Goal: Task Accomplishment & Management: Manage account settings

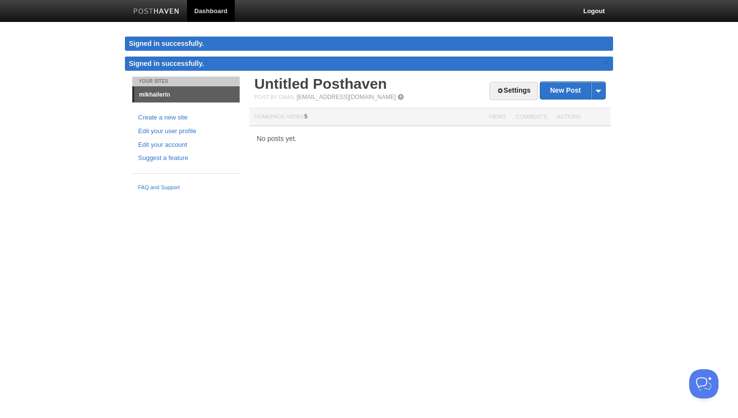
click at [215, 5] on link "Dashboard" at bounding box center [211, 11] width 48 height 22
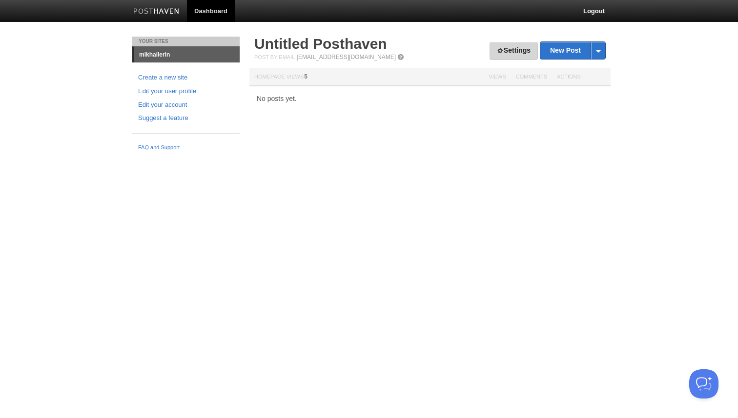
click at [510, 49] on link "Settings" at bounding box center [513, 51] width 48 height 18
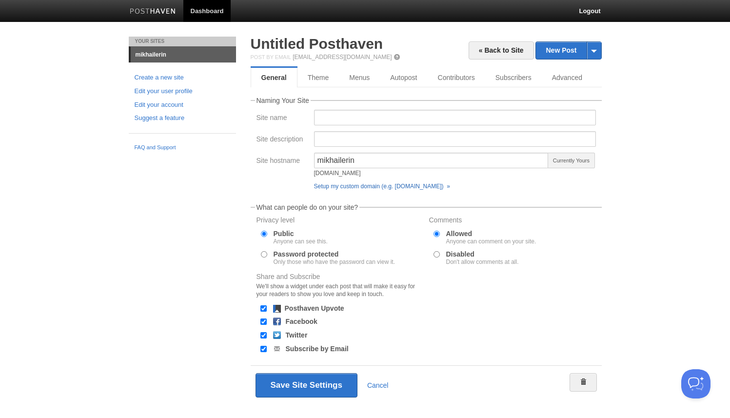
click at [394, 187] on link "Setup my custom domain (e.g. [DOMAIN_NAME]) »" at bounding box center [382, 186] width 136 height 7
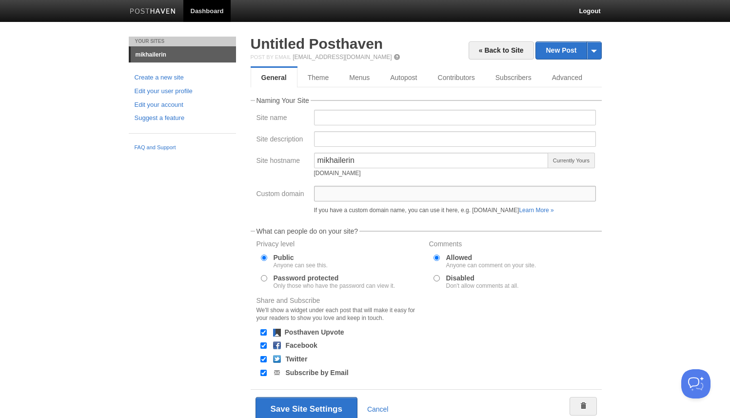
click at [394, 187] on input "Custom domain" at bounding box center [455, 194] width 282 height 16
type input "[DOMAIN_NAME]"
click at [622, 231] on body "Dashboard Logout Your Sites mikhailerin Create a new site Edit your user profil…" at bounding box center [365, 229] width 730 height 458
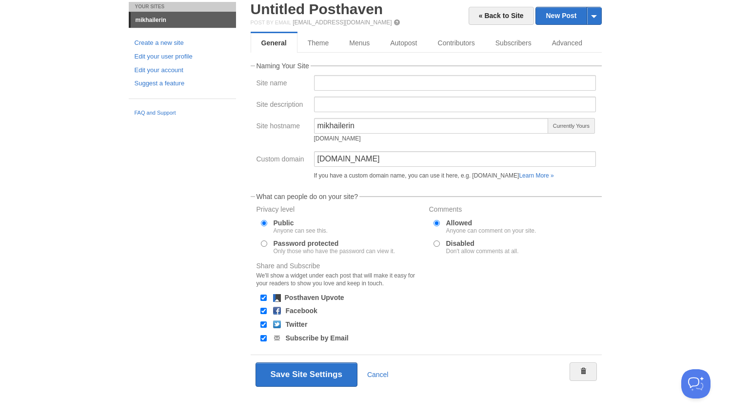
scroll to position [40, 0]
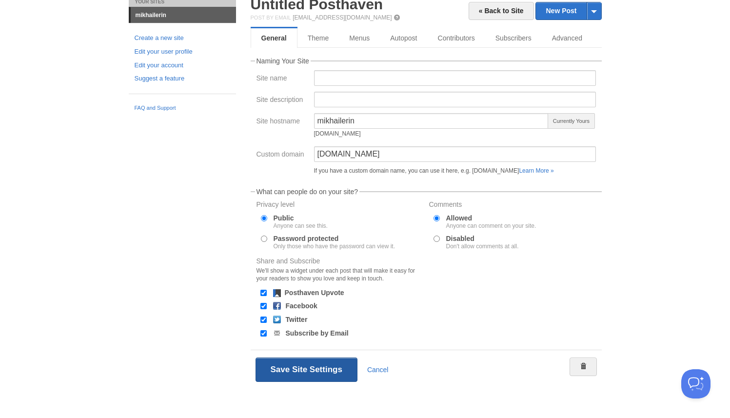
click at [315, 369] on button "Save Site Settings" at bounding box center [307, 370] width 102 height 24
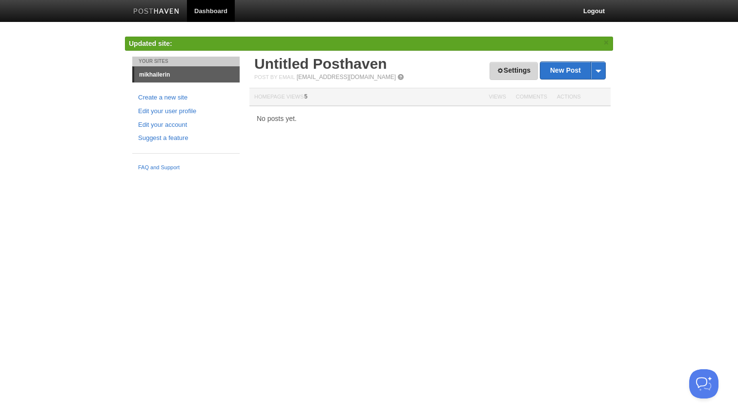
click at [498, 64] on link "Settings" at bounding box center [513, 71] width 48 height 18
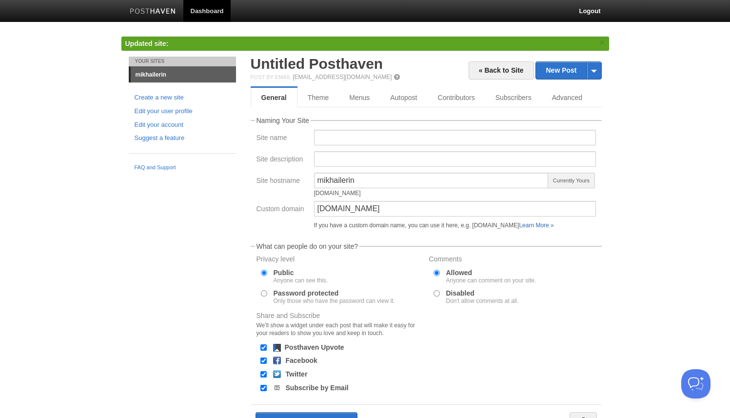
click at [554, 228] on link "Learn More »" at bounding box center [536, 225] width 35 height 7
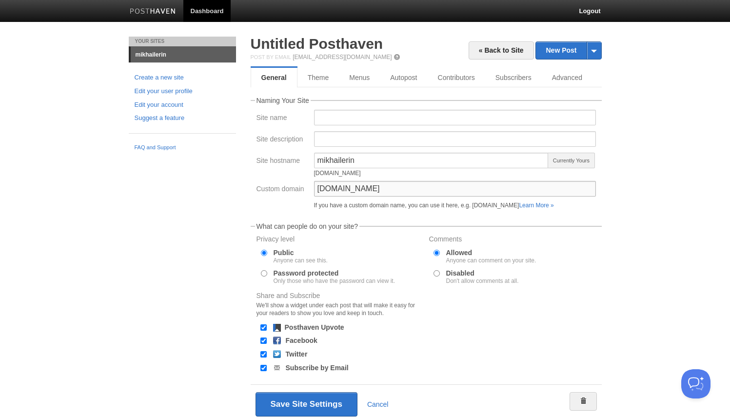
click at [413, 188] on input "[DOMAIN_NAME]" at bounding box center [455, 189] width 282 height 16
click at [383, 209] on div "[DOMAIN_NAME] If you have a custom domain name, you can use it here, e.g. [DOMA…" at bounding box center [455, 197] width 288 height 32
click at [581, 80] on link "Advanced" at bounding box center [568, 78] width 53 height 20
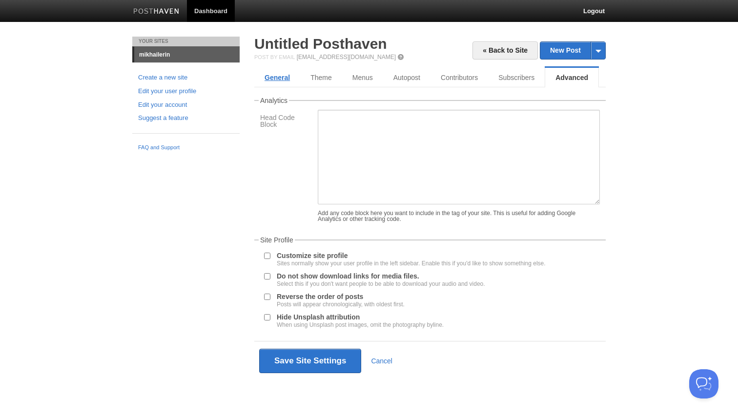
click at [273, 76] on link "General" at bounding box center [277, 78] width 46 height 20
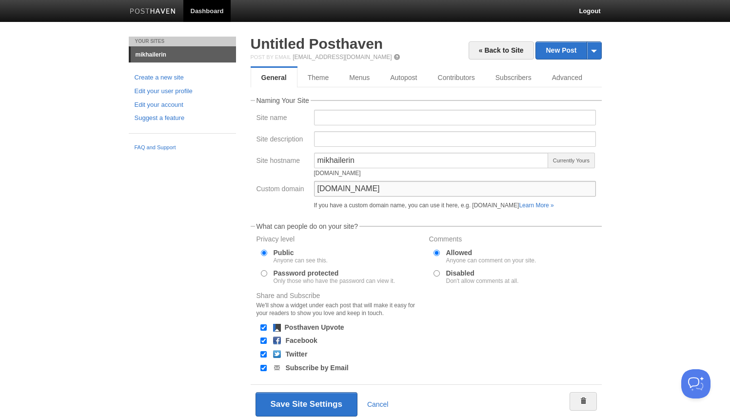
click at [378, 190] on input "[DOMAIN_NAME]" at bounding box center [455, 189] width 282 height 16
click at [395, 204] on div "If you have a custom domain name, you can use it here, e.g. [DOMAIN_NAME] Learn…" at bounding box center [455, 206] width 282 height 6
click at [388, 194] on input "[DOMAIN_NAME]" at bounding box center [455, 189] width 282 height 16
click at [304, 407] on button "Save Site Settings" at bounding box center [307, 404] width 102 height 24
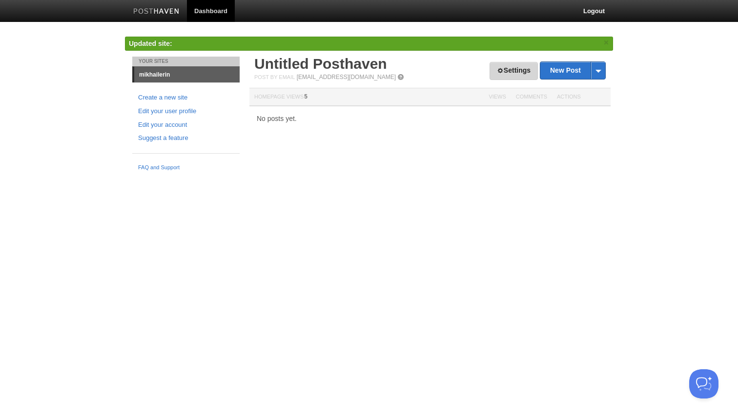
click at [499, 67] on span at bounding box center [500, 70] width 7 height 7
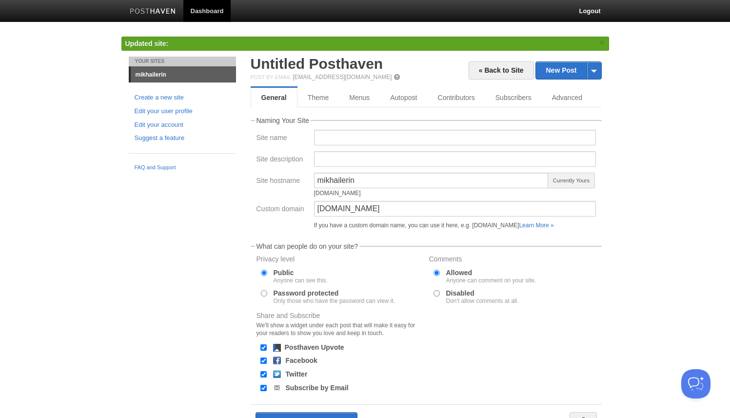
drag, startPoint x: 387, startPoint y: 199, endPoint x: 315, endPoint y: 196, distance: 72.3
click at [315, 196] on div "mikhailerin mikhailerin.posthaven.com" at bounding box center [431, 187] width 235 height 28
copy div "[DOMAIN_NAME]"
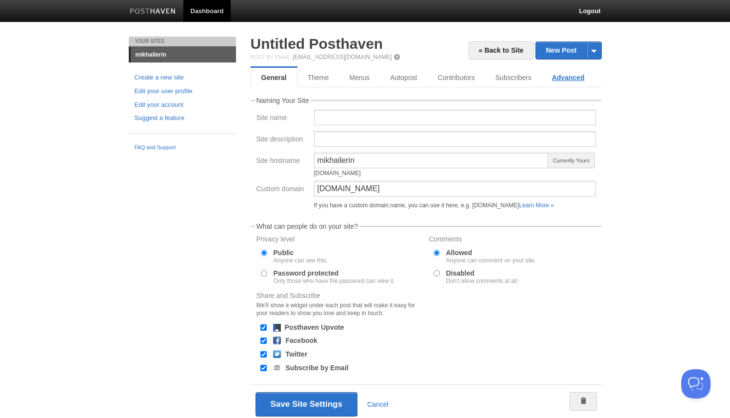
click at [580, 85] on link "Advanced" at bounding box center [568, 78] width 53 height 20
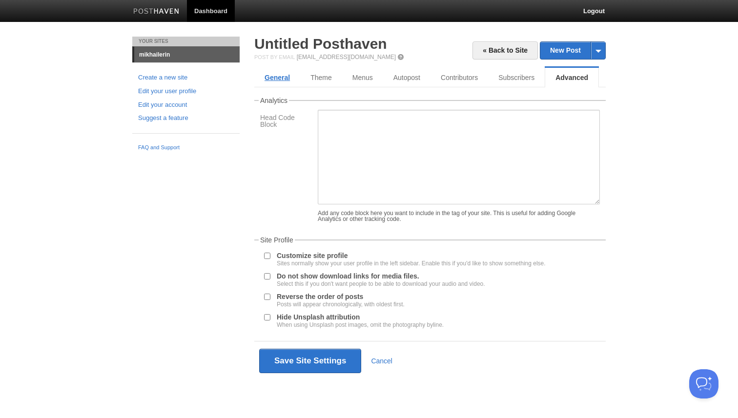
click at [289, 79] on link "General" at bounding box center [277, 78] width 46 height 20
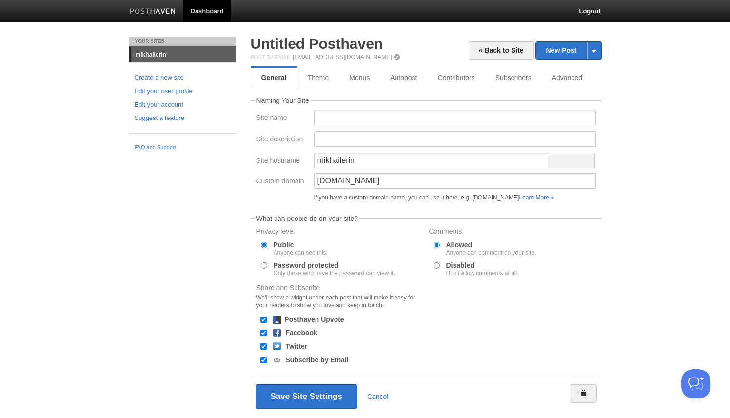
click at [545, 198] on link "Learn More »" at bounding box center [536, 197] width 35 height 7
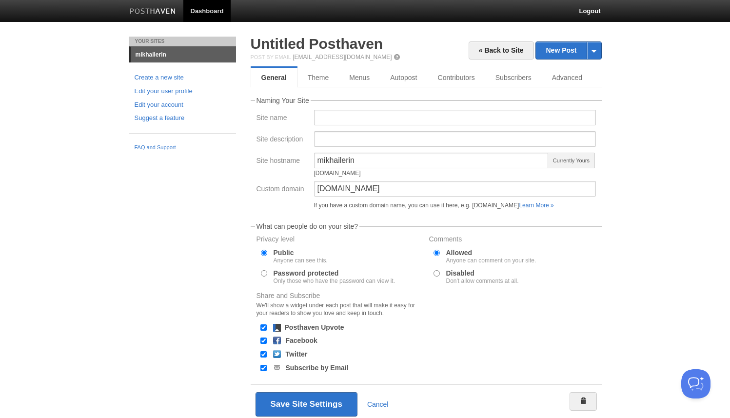
click at [208, 23] on body "Dashboard Logout Updated site: × Updated site: × Your Sites mikhailerin Create …" at bounding box center [365, 226] width 730 height 453
click at [208, 19] on link "Dashboard" at bounding box center [207, 11] width 48 height 22
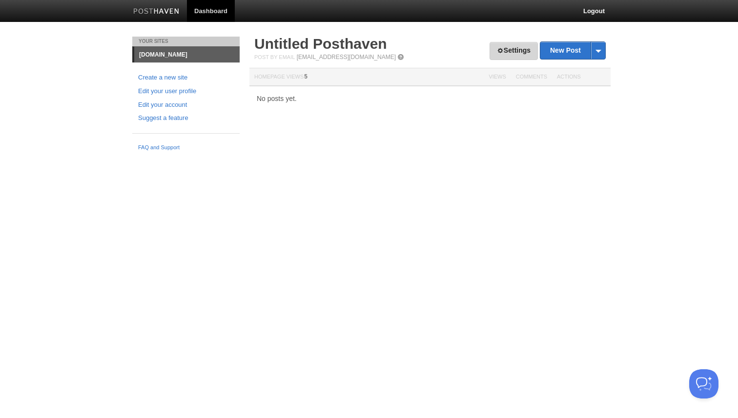
click at [521, 46] on link "Settings" at bounding box center [513, 51] width 48 height 18
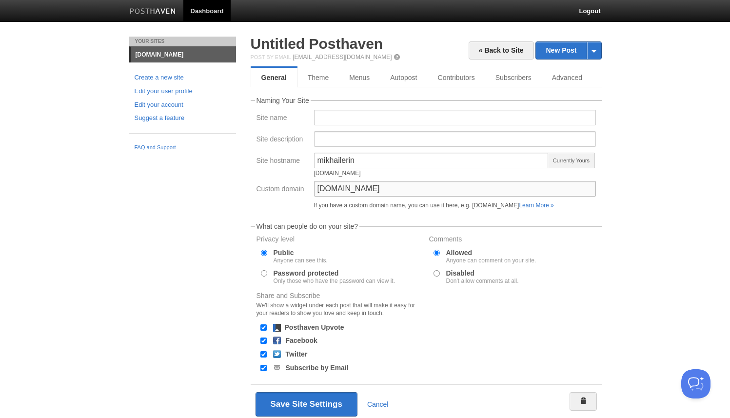
click at [390, 183] on input "[DOMAIN_NAME]" at bounding box center [455, 189] width 282 height 16
click at [311, 406] on button "Save Site Settings" at bounding box center [307, 404] width 102 height 24
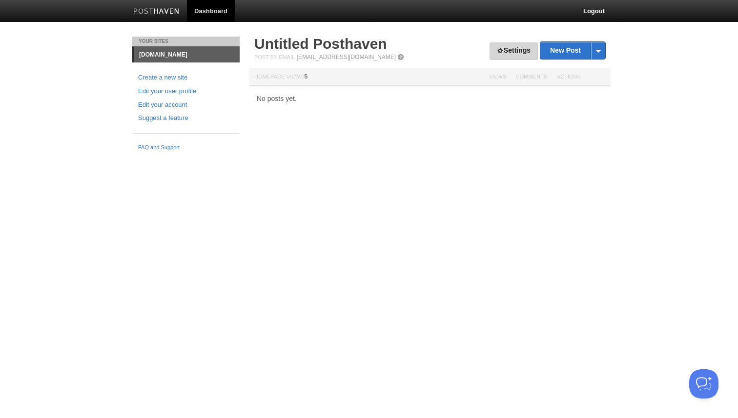
click at [521, 49] on link "Settings" at bounding box center [513, 51] width 48 height 18
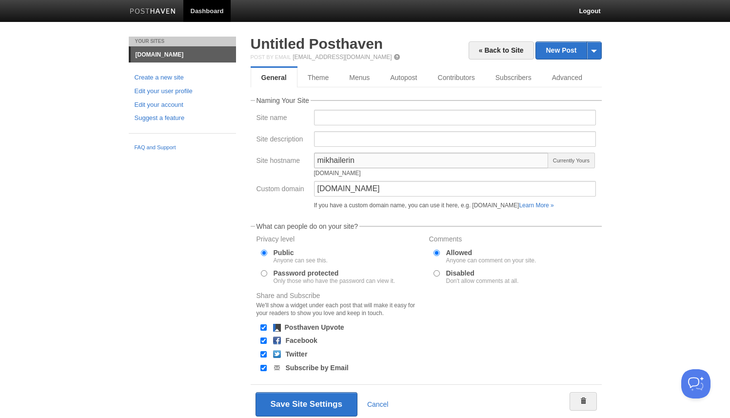
click at [396, 158] on input "mikhailerin" at bounding box center [431, 161] width 235 height 16
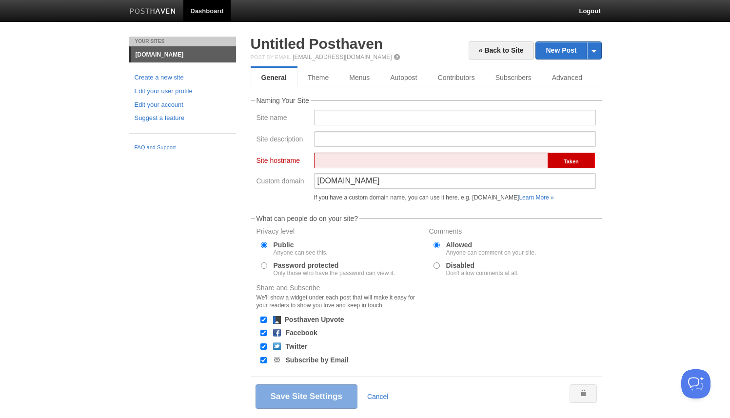
type input "@"
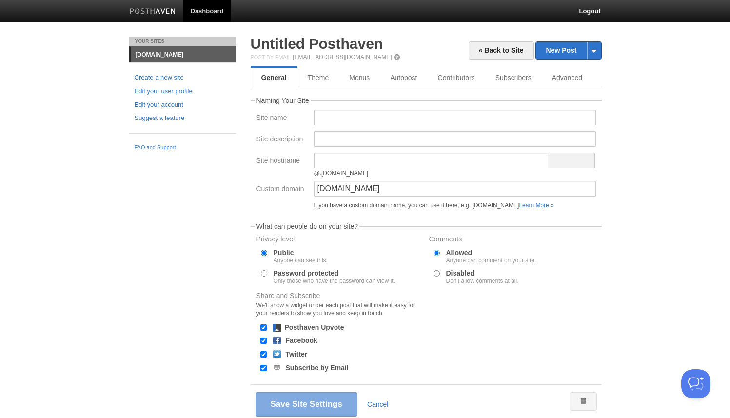
click at [465, 174] on div "@.[DOMAIN_NAME]" at bounding box center [431, 173] width 235 height 6
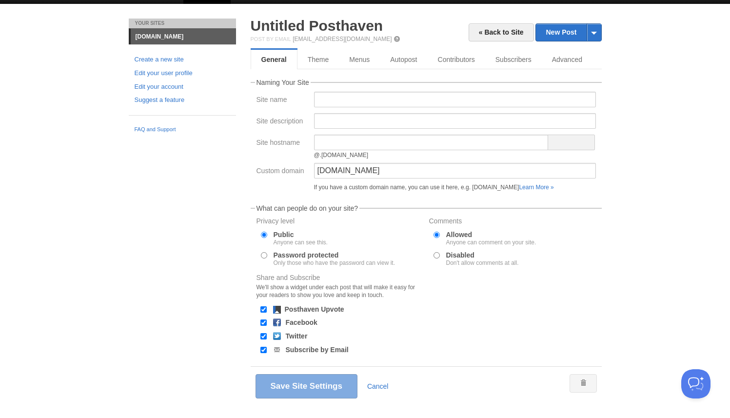
scroll to position [22, 0]
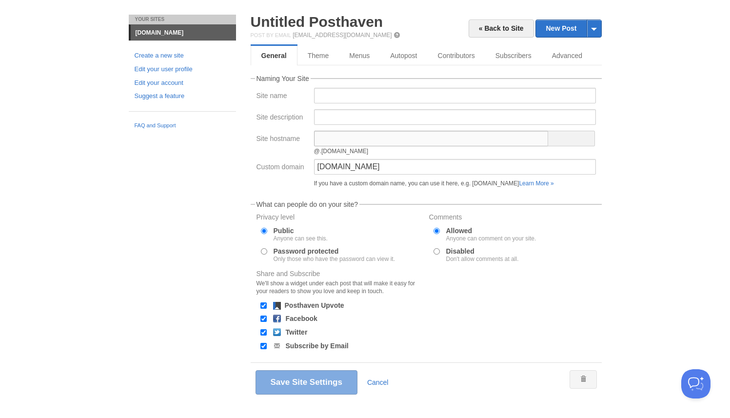
click at [385, 143] on input "Site hostname" at bounding box center [431, 139] width 235 height 16
type input "blog"
click at [617, 156] on body "Dashboard Logout Updated site: × Your Sites [DOMAIN_NAME] Create a new site Edi…" at bounding box center [365, 204] width 730 height 453
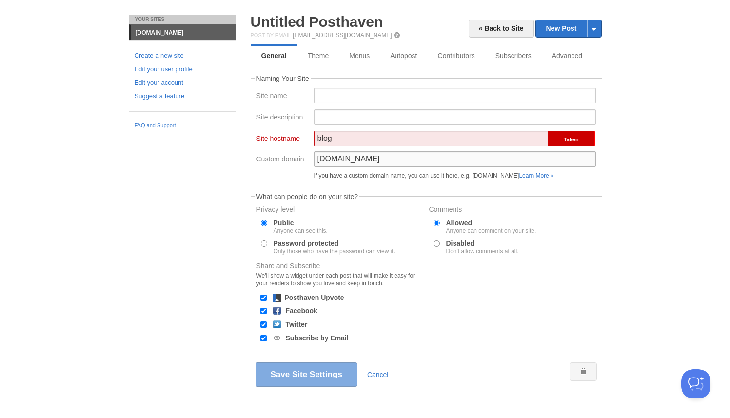
click at [504, 160] on input "[DOMAIN_NAME]" at bounding box center [455, 159] width 282 height 16
click at [447, 176] on div "If you have a custom domain name, you can use it here, e.g. [DOMAIN_NAME] Learn…" at bounding box center [455, 176] width 282 height 6
click at [374, 144] on input "blog" at bounding box center [431, 139] width 235 height 16
click at [493, 182] on div "[DOMAIN_NAME] If you have a custom domain name, you can use it here, e.g. [DOMA…" at bounding box center [455, 167] width 288 height 32
click at [411, 135] on input "Site hostname" at bounding box center [431, 139] width 235 height 16
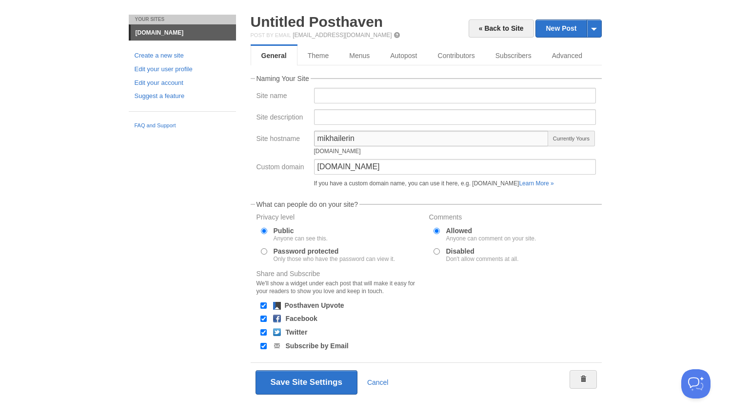
type input "mikhailerin"
click at [442, 153] on div "[DOMAIN_NAME]" at bounding box center [431, 151] width 235 height 6
click at [446, 190] on div "[DOMAIN_NAME] If you have a custom domain name, you can use it here, e.g. [DOMA…" at bounding box center [455, 175] width 288 height 32
click at [395, 164] on input "[DOMAIN_NAME]" at bounding box center [455, 167] width 282 height 16
click at [328, 388] on button "Save Site Settings" at bounding box center [307, 382] width 102 height 24
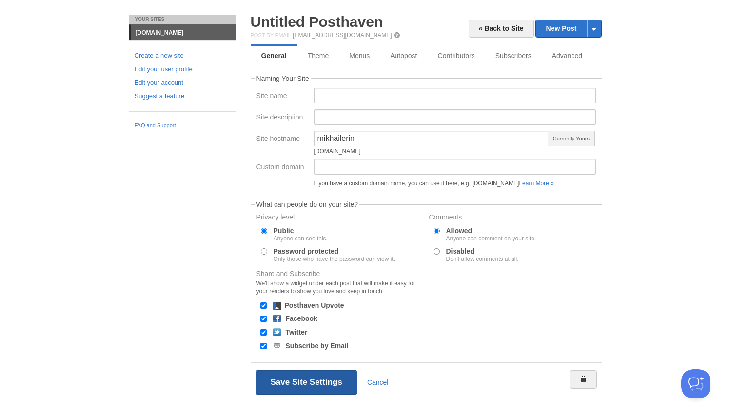
click at [329, 379] on button "Save Site Settings" at bounding box center [307, 382] width 102 height 24
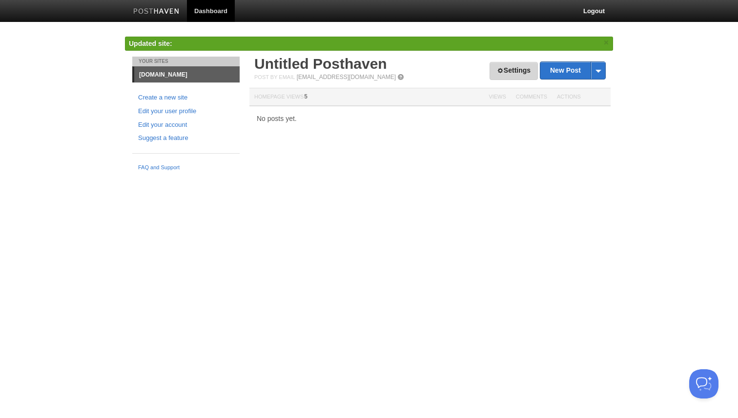
click at [516, 66] on link "Settings" at bounding box center [513, 71] width 48 height 18
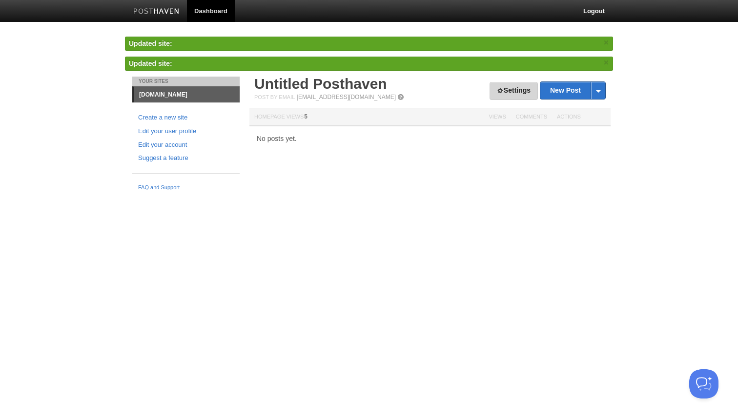
click at [503, 94] on link "Settings" at bounding box center [513, 91] width 48 height 18
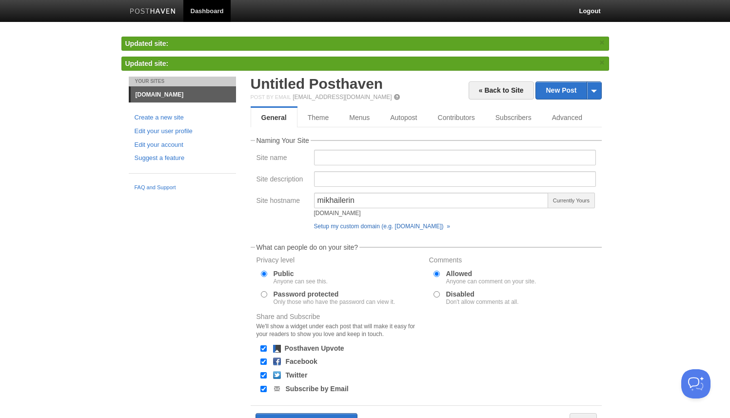
click at [390, 226] on link "Setup my custom domain (e.g. [DOMAIN_NAME]) »" at bounding box center [382, 226] width 136 height 7
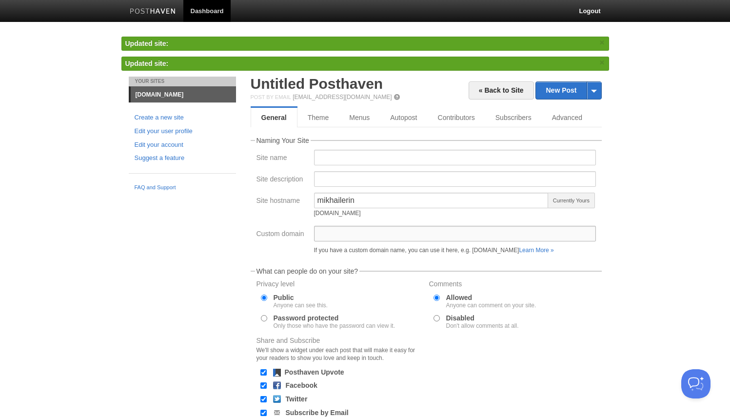
click at [390, 226] on input "Custom domain" at bounding box center [455, 234] width 282 height 16
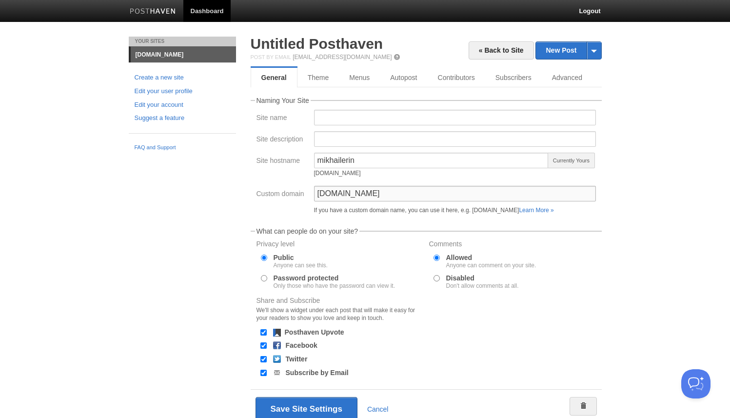
type input "[DOMAIN_NAME]"
click at [570, 233] on fieldset "What can people do on your site? Privacy level Public Anyone can see this. Pass…" at bounding box center [426, 304] width 351 height 152
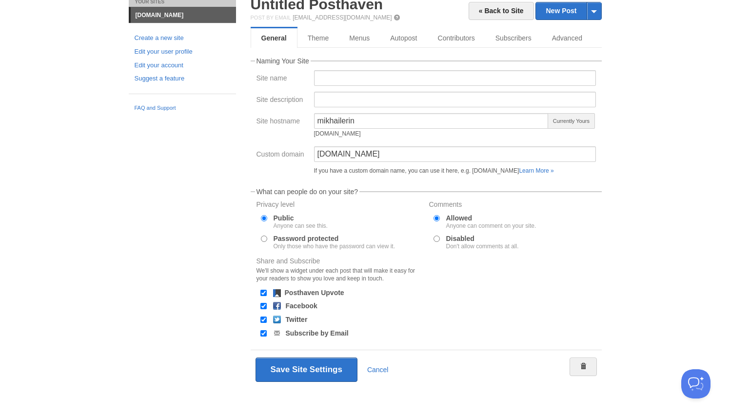
scroll to position [40, 0]
click at [318, 373] on button "Save Site Settings" at bounding box center [307, 370] width 102 height 24
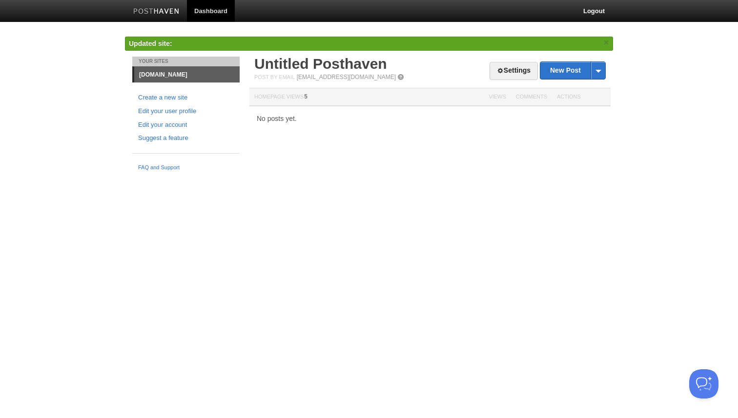
click at [152, 72] on link "[DOMAIN_NAME]" at bounding box center [186, 75] width 105 height 16
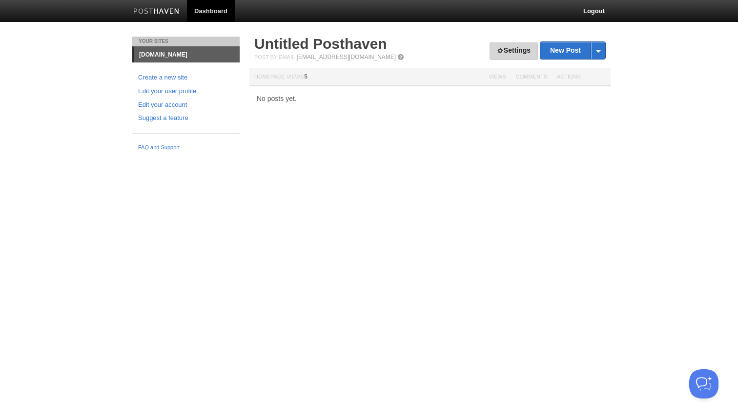
click at [504, 44] on link "Settings" at bounding box center [513, 51] width 48 height 18
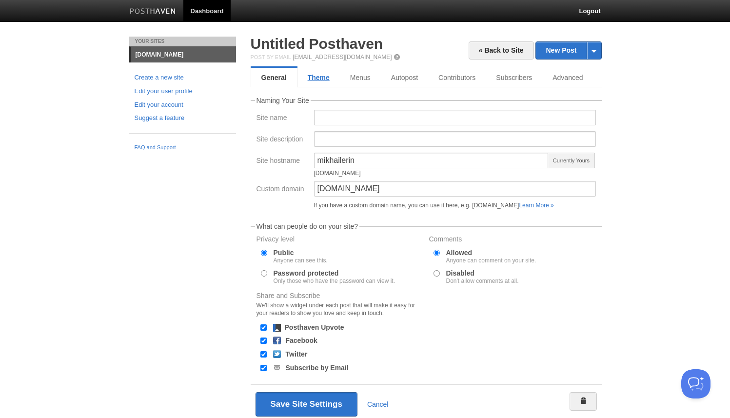
click at [326, 76] on link "Theme" at bounding box center [319, 78] width 42 height 20
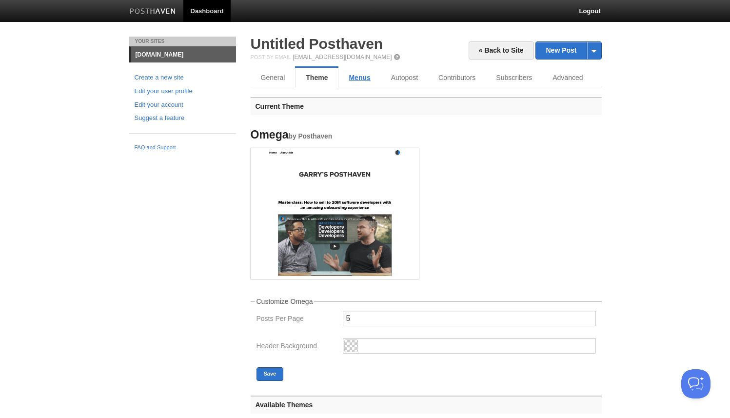
click at [369, 77] on link "Menus" at bounding box center [360, 78] width 42 height 20
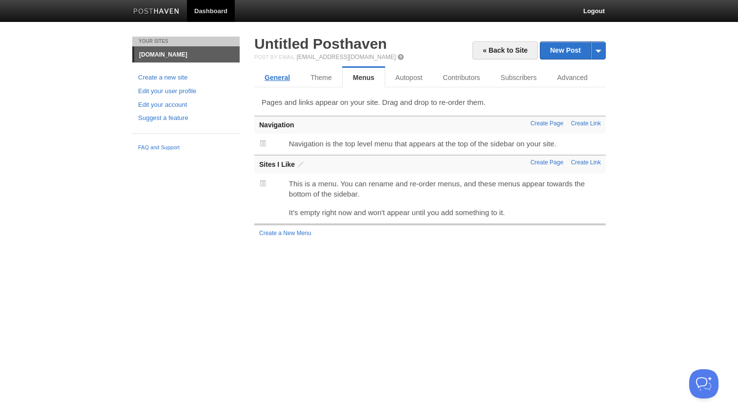
click at [285, 77] on link "General" at bounding box center [277, 78] width 46 height 20
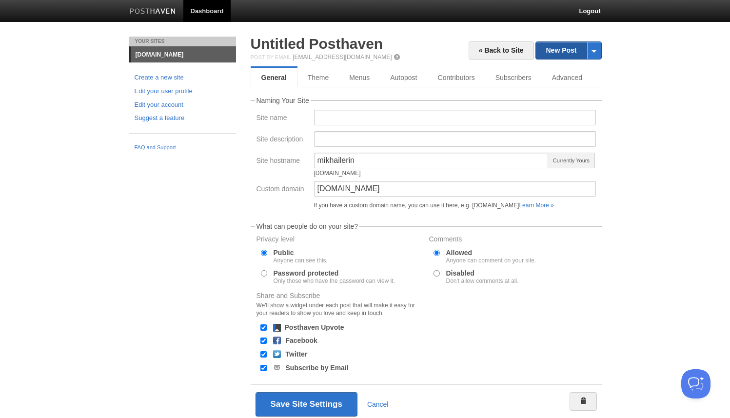
click at [541, 57] on link "New Post" at bounding box center [568, 50] width 65 height 17
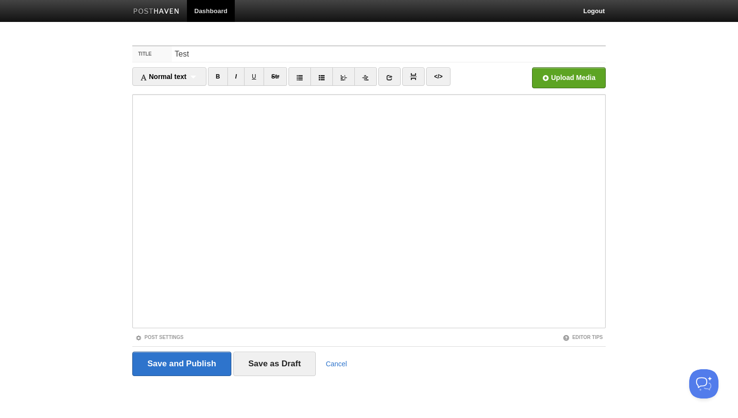
type input "Test"
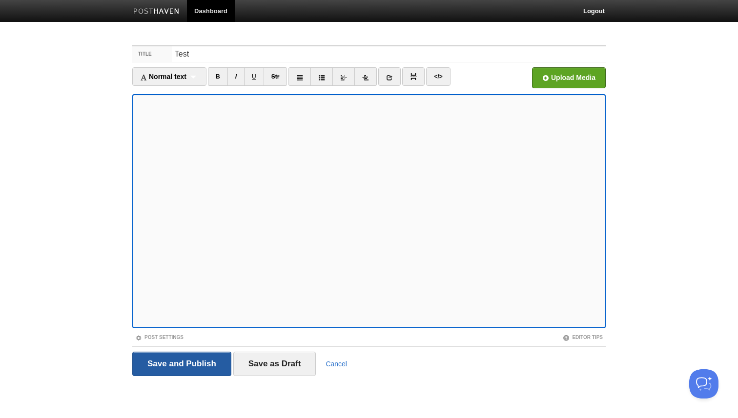
click at [194, 358] on input "Save and Publish" at bounding box center [181, 364] width 99 height 24
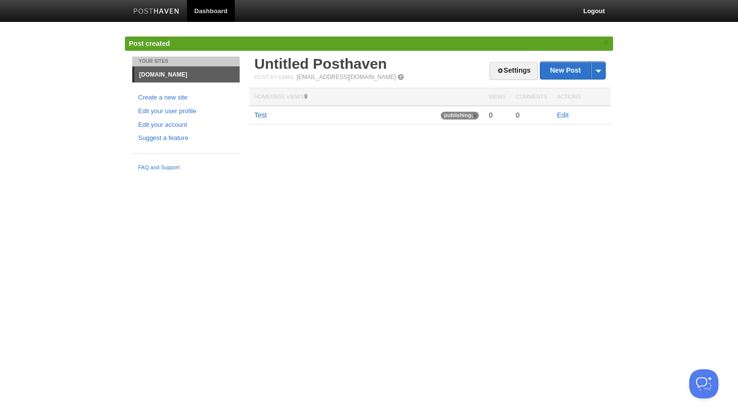
click at [265, 114] on link "Test" at bounding box center [260, 115] width 13 height 8
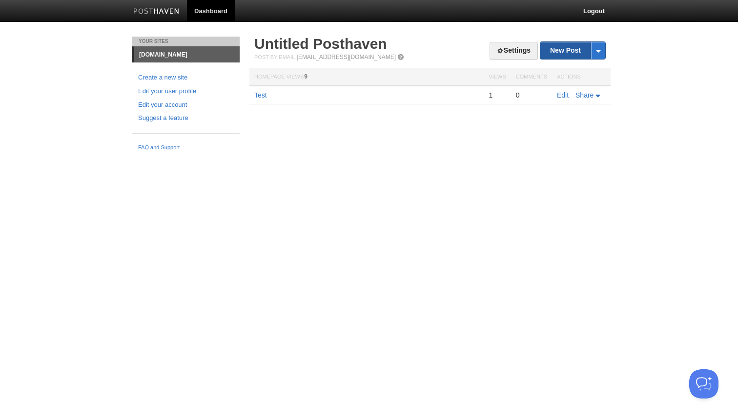
click at [553, 48] on link "New Post" at bounding box center [572, 50] width 65 height 17
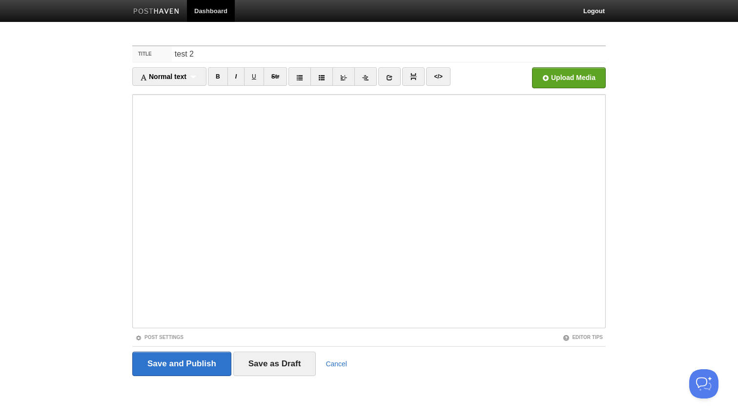
type input "test 2"
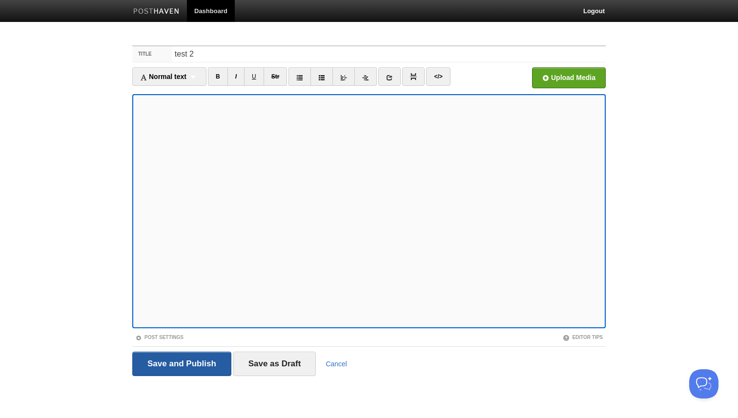
click at [189, 362] on input "Save and Publish" at bounding box center [181, 364] width 99 height 24
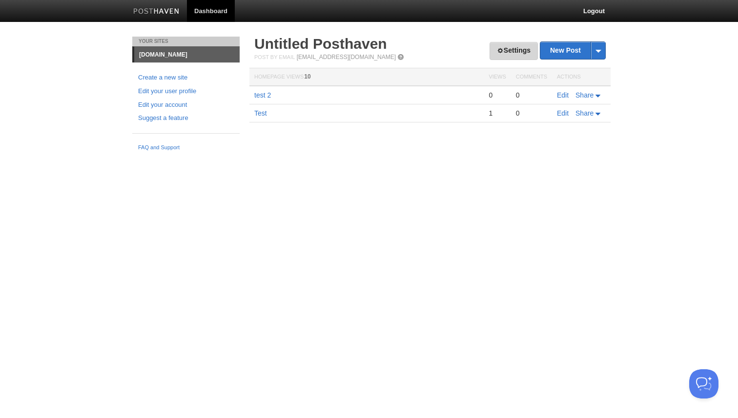
click at [489, 44] on link "Settings" at bounding box center [513, 51] width 48 height 18
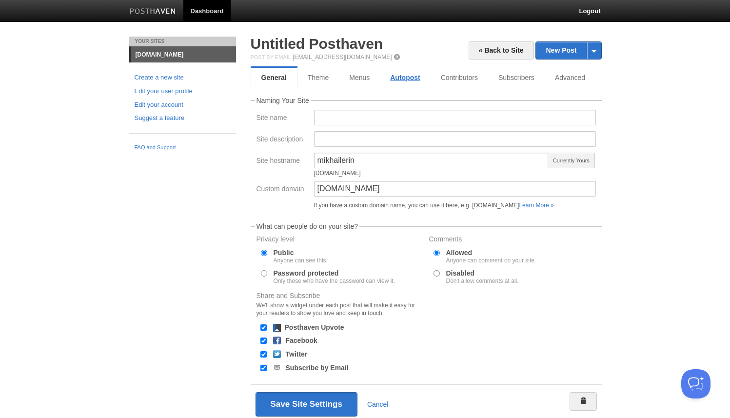
click at [415, 82] on link "Autopost" at bounding box center [405, 78] width 50 height 20
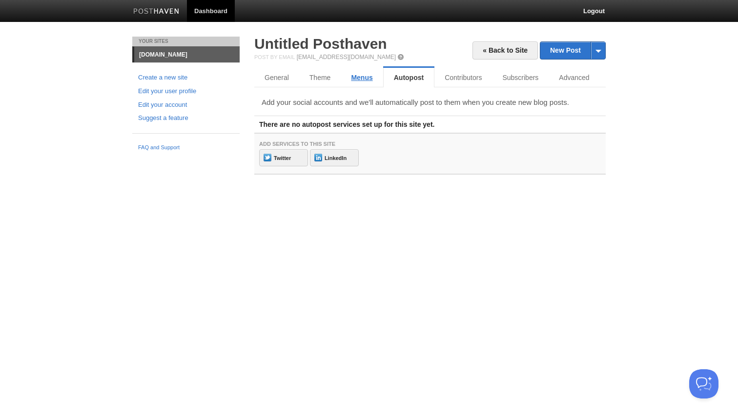
click at [368, 79] on link "Menus" at bounding box center [362, 78] width 42 height 20
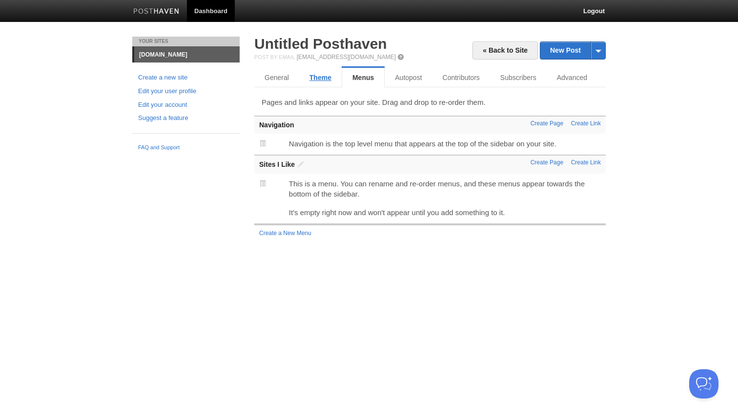
click at [325, 77] on link "Theme" at bounding box center [320, 78] width 42 height 20
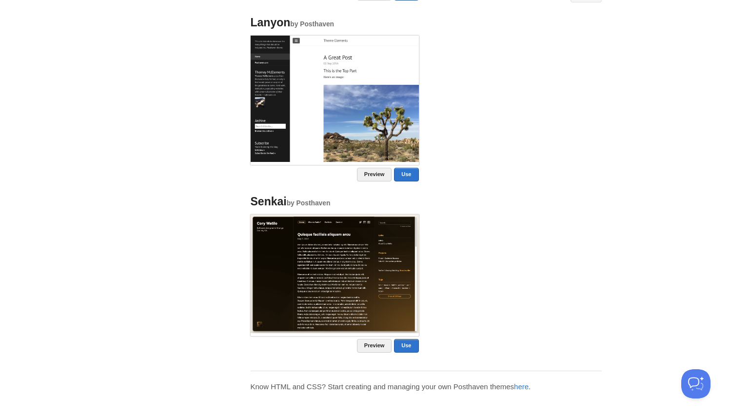
scroll to position [773, 0]
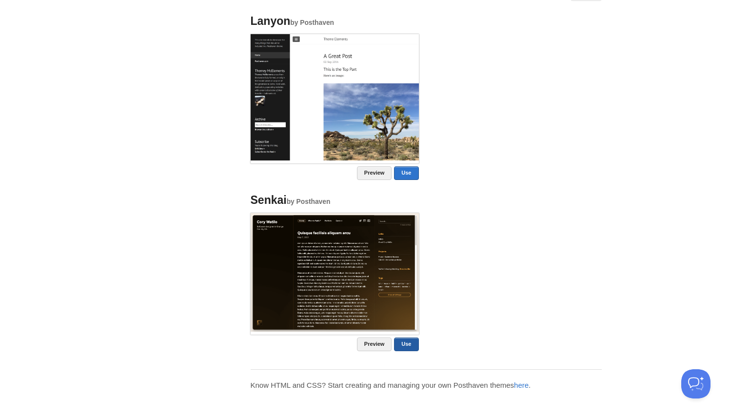
click at [414, 340] on link "Use" at bounding box center [406, 345] width 24 height 14
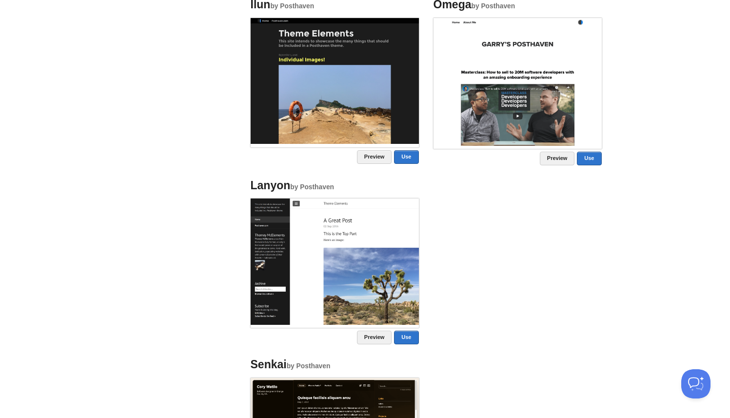
scroll to position [701, 0]
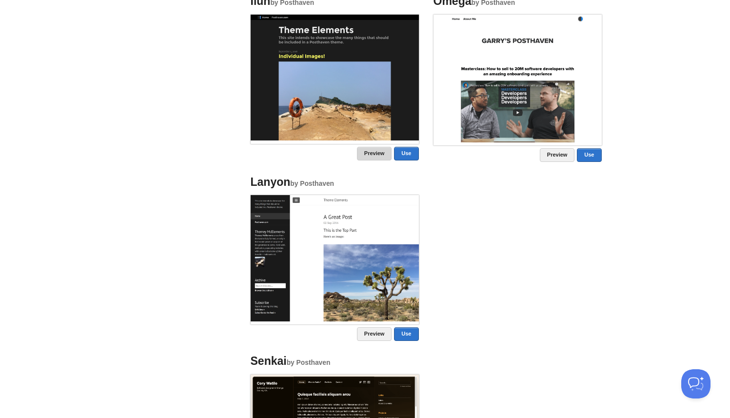
click at [374, 153] on link "Preview" at bounding box center [374, 154] width 35 height 14
click at [369, 335] on link "Preview" at bounding box center [374, 334] width 35 height 14
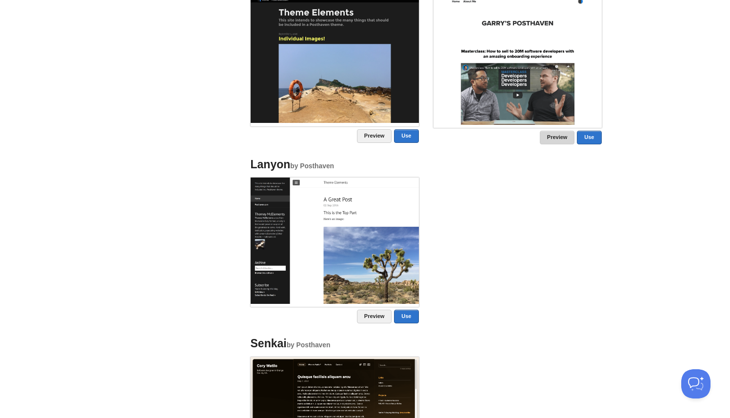
click at [562, 132] on link "Preview" at bounding box center [557, 138] width 35 height 14
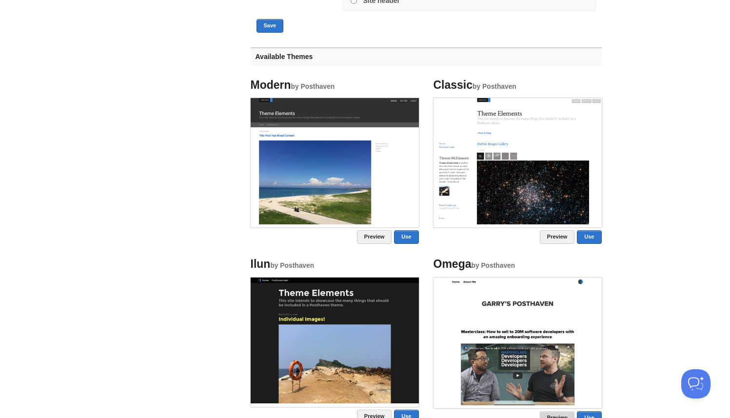
scroll to position [428, 0]
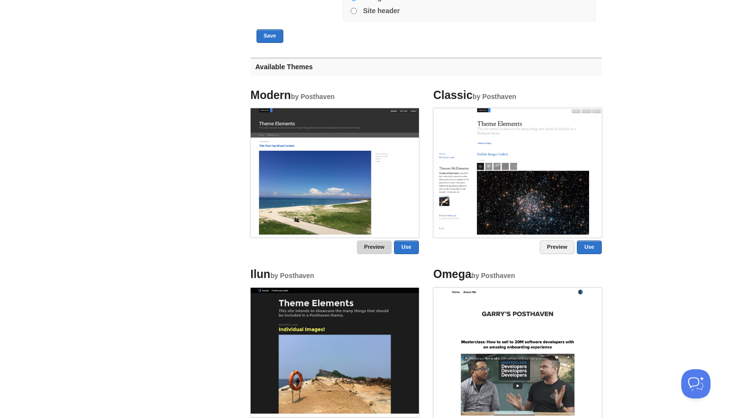
click at [369, 253] on link "Preview" at bounding box center [374, 248] width 35 height 14
click at [552, 238] on li "Classic by Posthaven Preview Use" at bounding box center [517, 171] width 183 height 179
click at [553, 244] on link "Preview" at bounding box center [557, 248] width 35 height 14
click at [560, 245] on link "Preview" at bounding box center [557, 248] width 35 height 14
